Goal: Transaction & Acquisition: Purchase product/service

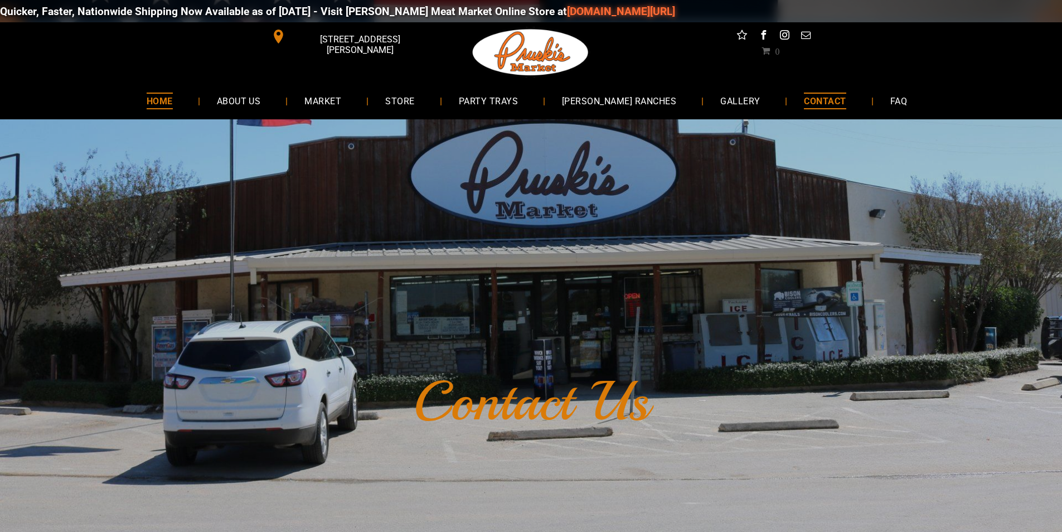
click at [163, 100] on link "HOME" at bounding box center [160, 101] width 60 height 30
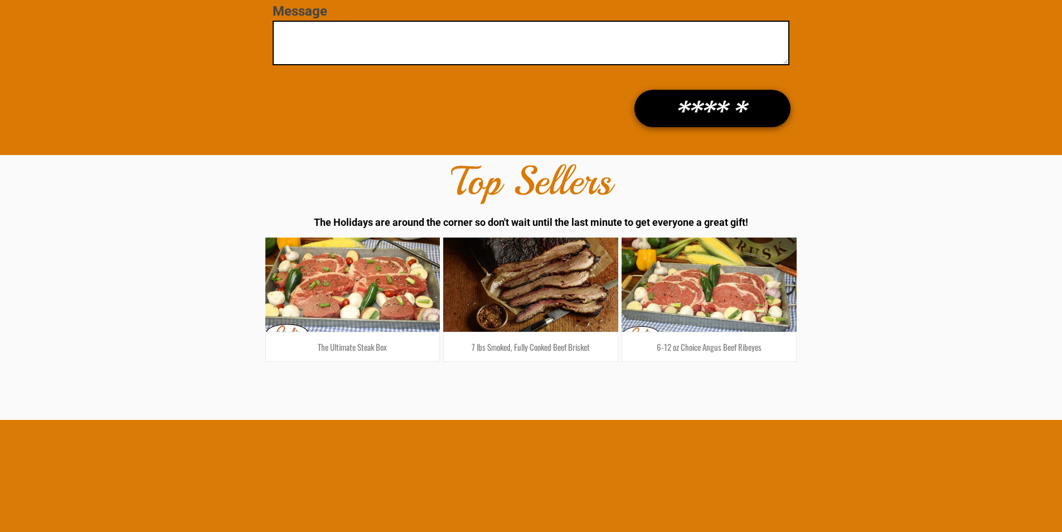
scroll to position [2007, 0]
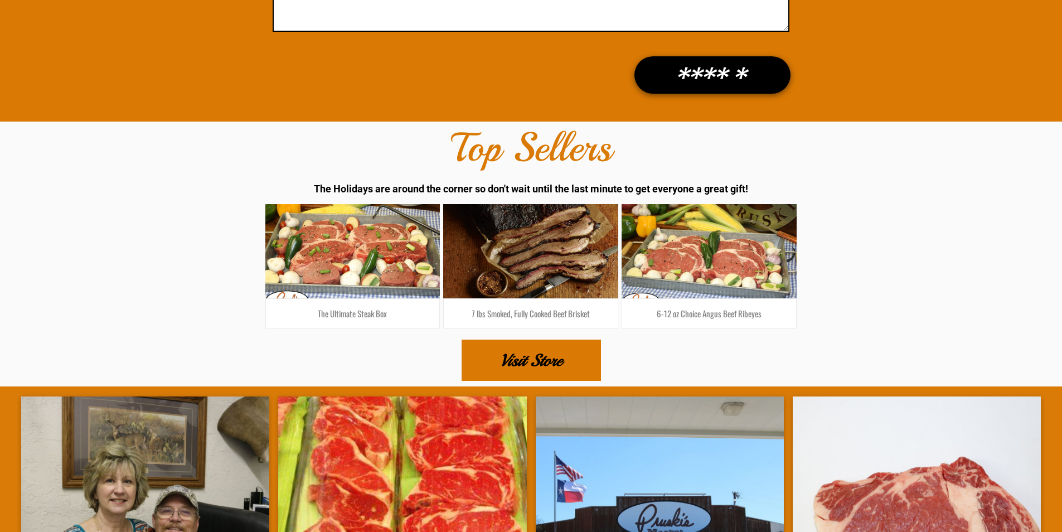
click at [508, 367] on span "Visit Store" at bounding box center [531, 360] width 62 height 39
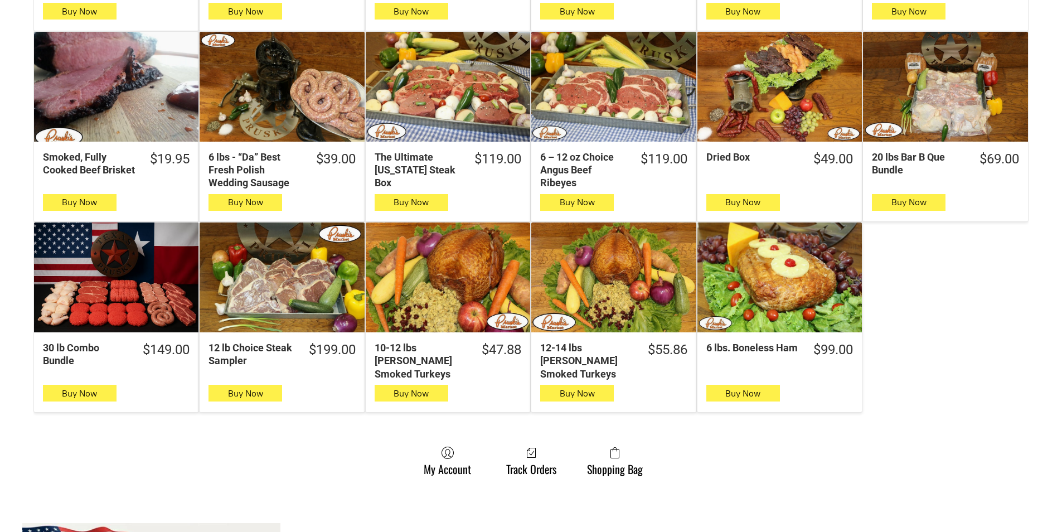
scroll to position [558, 0]
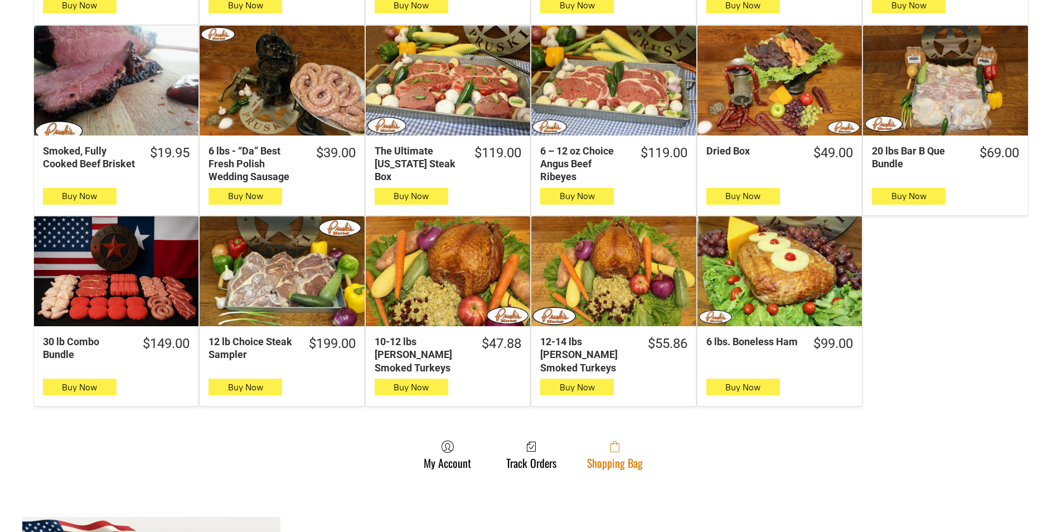
click at [641, 446] on link "Shopping Bag" at bounding box center [615, 455] width 67 height 30
